Goal: Check status

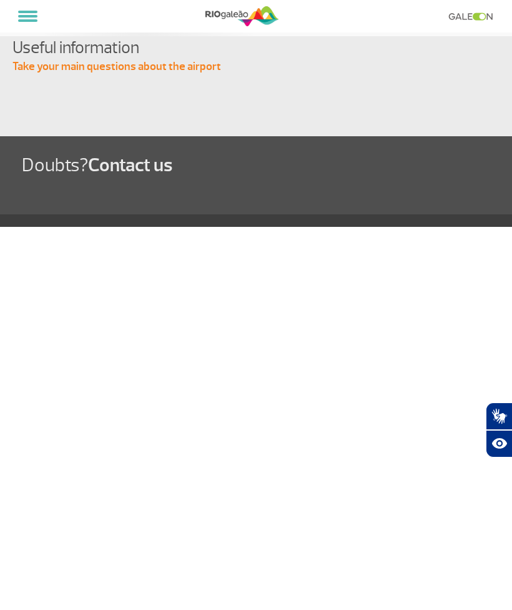
select select
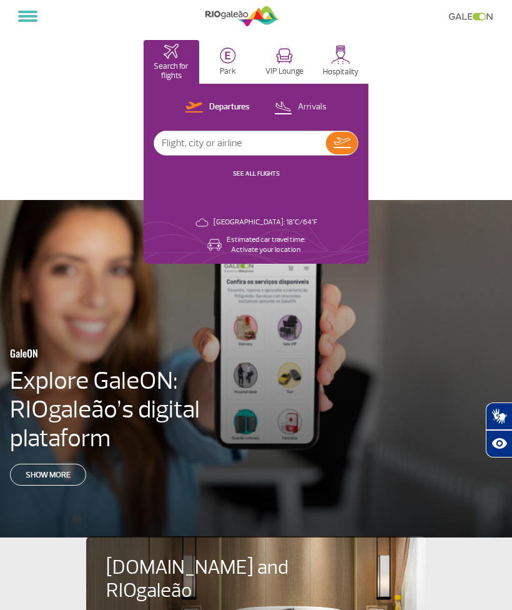
click at [201, 146] on input "text" at bounding box center [240, 143] width 172 height 24
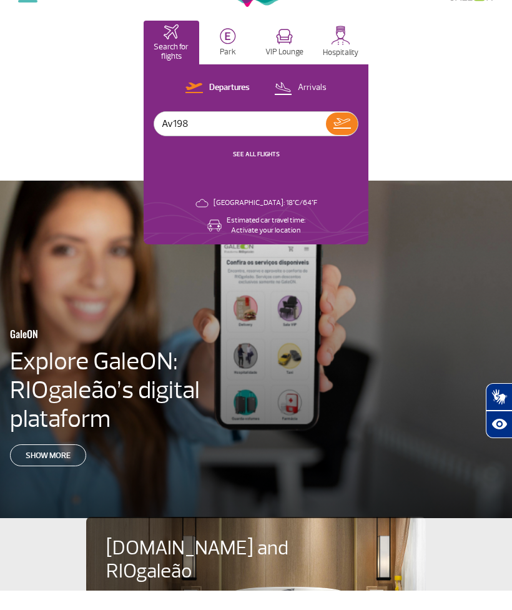
type input "Av198"
click at [344, 137] on img at bounding box center [342, 142] width 17 height 11
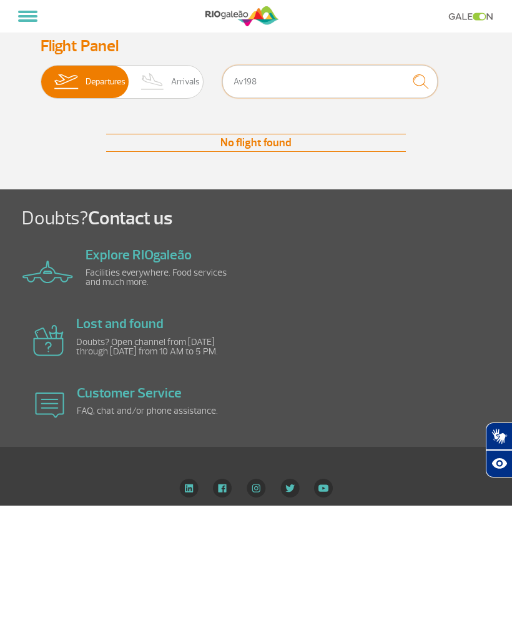
click at [257, 71] on input "Av198" at bounding box center [330, 81] width 216 height 33
click at [280, 76] on input "Av198" at bounding box center [330, 81] width 216 height 33
click at [280, 82] on input "Av198" at bounding box center [330, 81] width 216 height 33
type input "A"
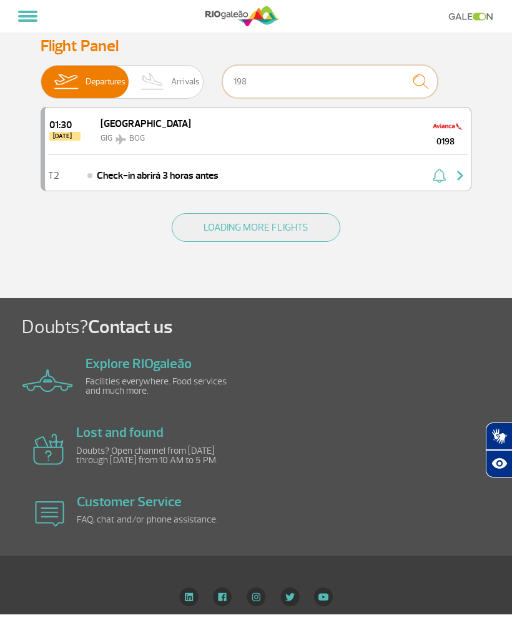
type input "198"
click at [112, 172] on span "Check-in abrirá 3 horas antes" at bounding box center [158, 175] width 122 height 15
